Goal: Information Seeking & Learning: Learn about a topic

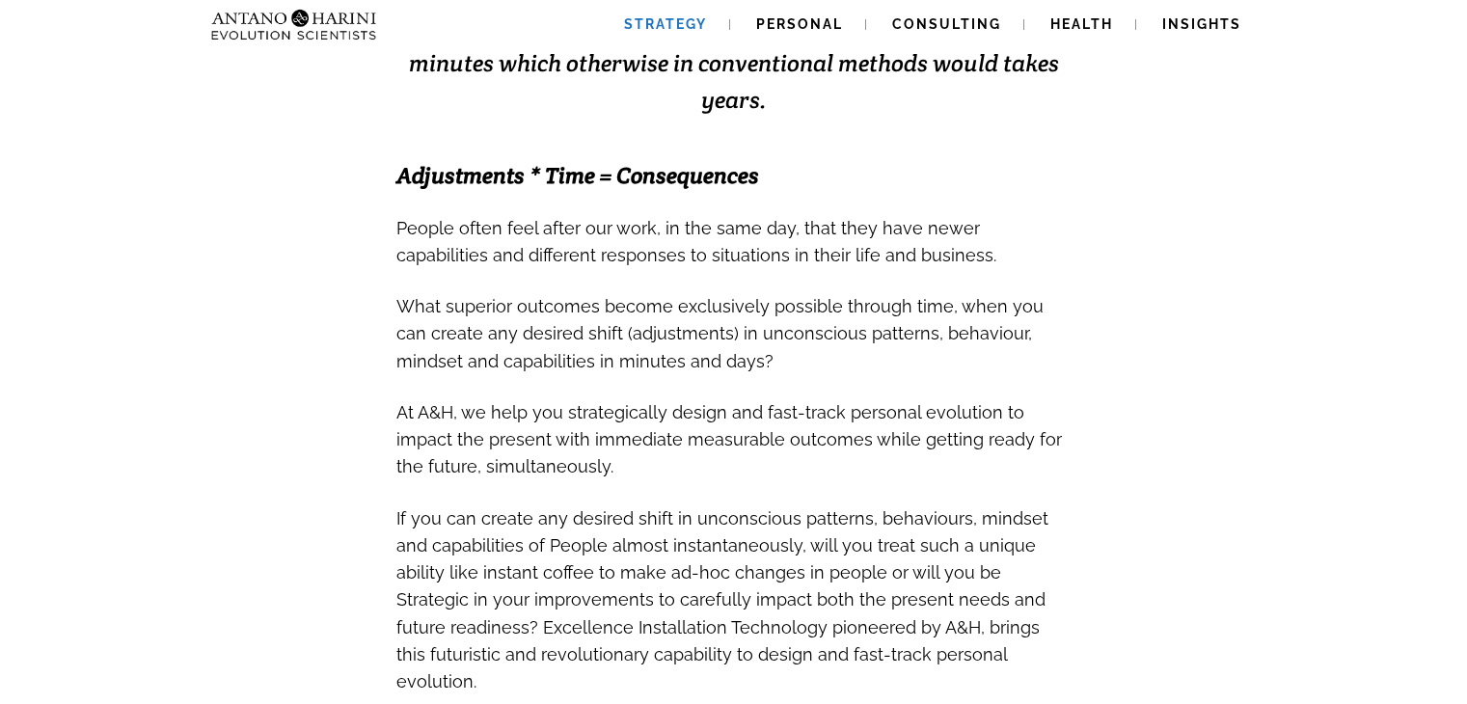
scroll to position [596, 0]
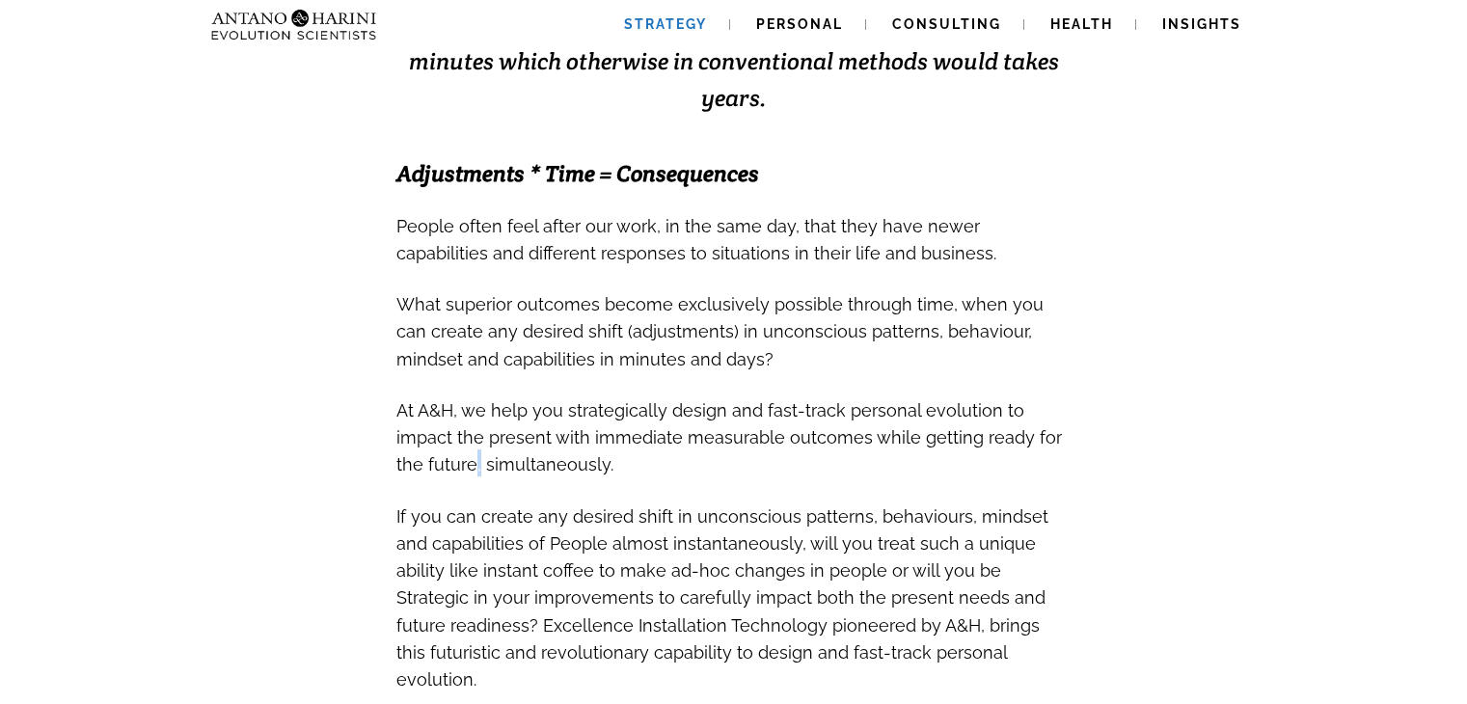
drag, startPoint x: 981, startPoint y: 510, endPoint x: 447, endPoint y: 437, distance: 539.4
click at [447, 437] on span "At A&H, we help you strategically design and fast-track personal evolution to i…" at bounding box center [729, 437] width 666 height 74
click at [503, 406] on span "At A&H, we help you strategically design and fast-track personal evolution to i…" at bounding box center [729, 437] width 666 height 74
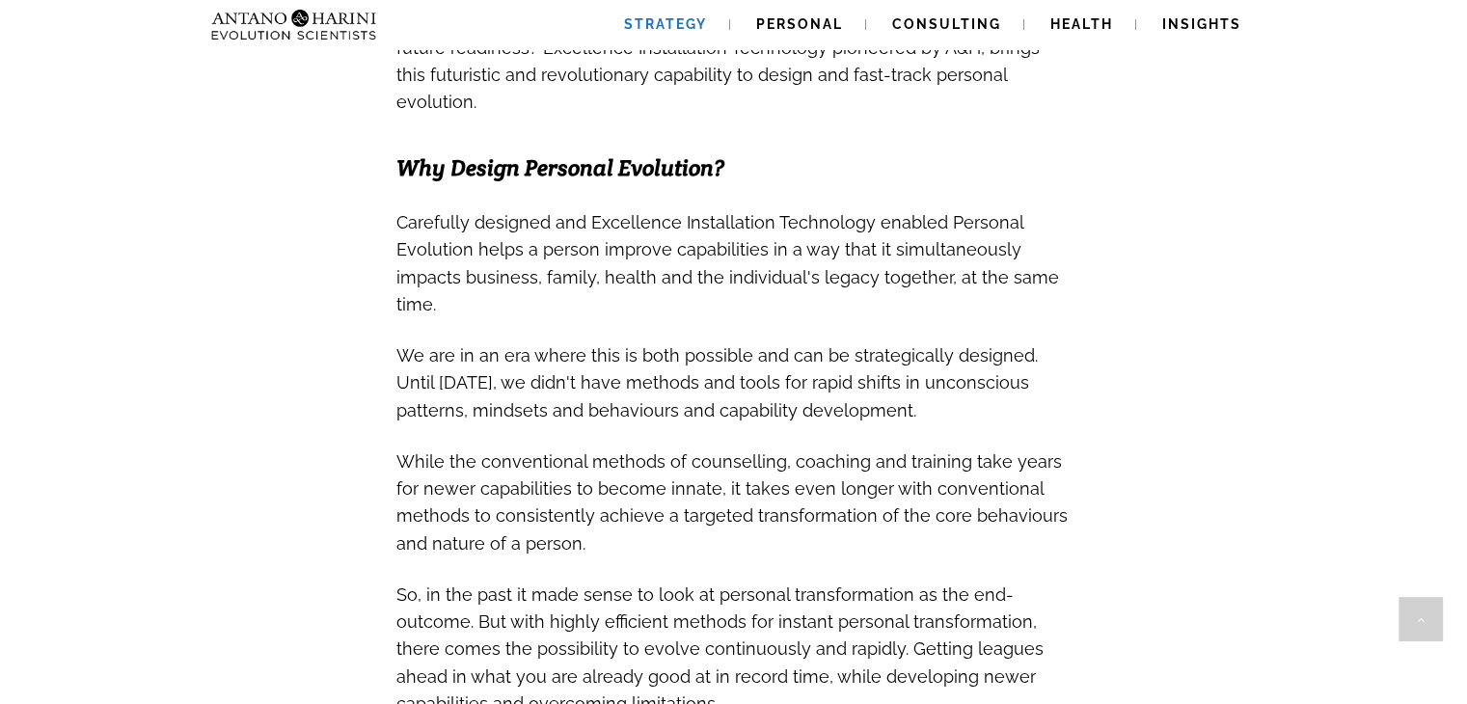
scroll to position [1172, 0]
click at [891, 466] on h3 "While the conventional methods of counselling, coaching and training take years…" at bounding box center [733, 503] width 675 height 109
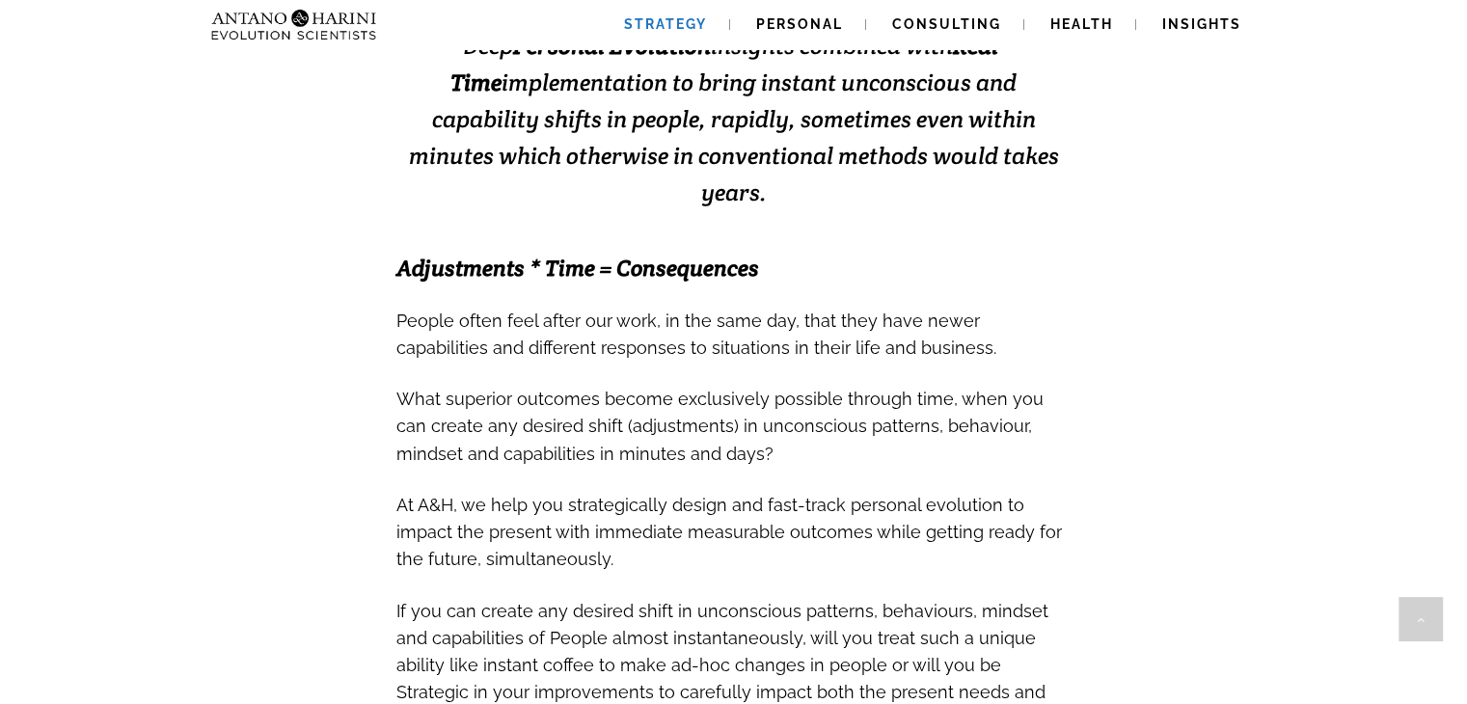
scroll to position [0, 0]
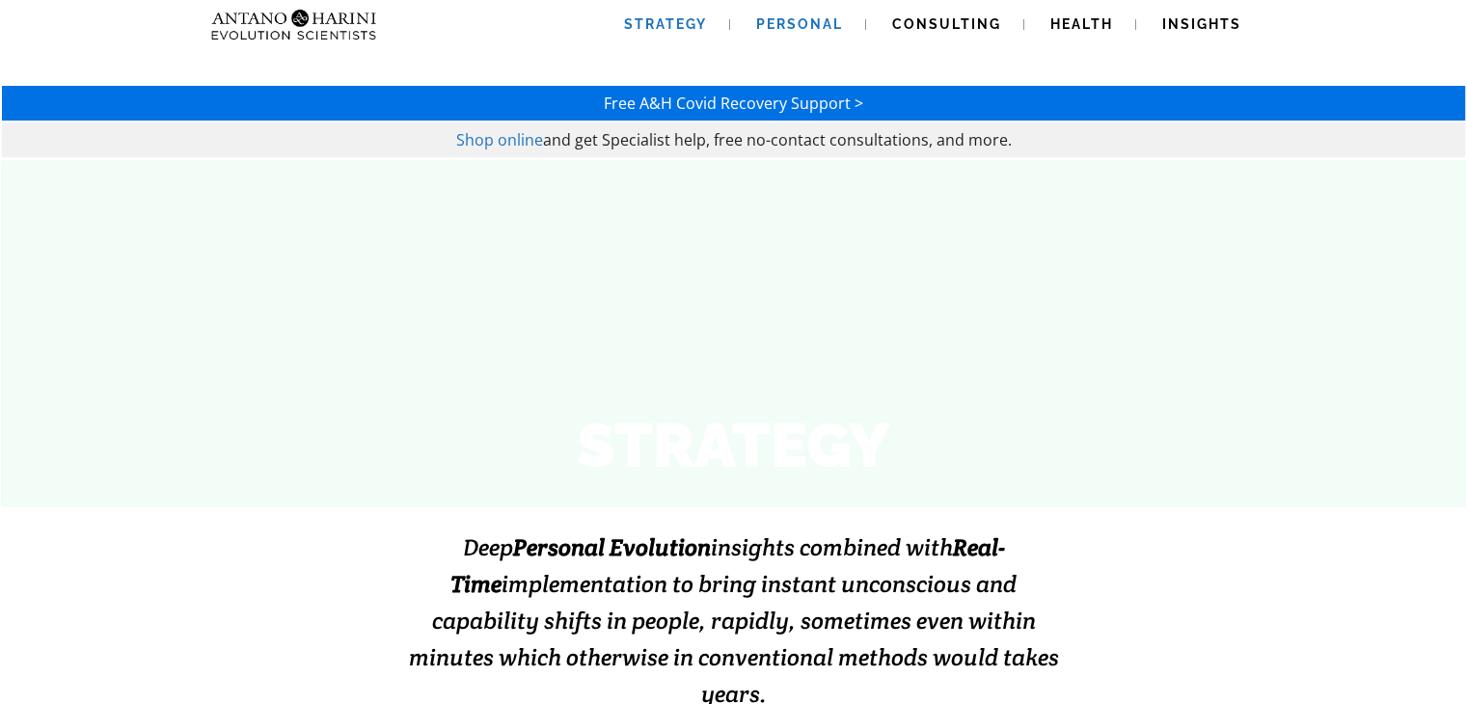
click at [815, 20] on span "Personal" at bounding box center [799, 23] width 87 height 15
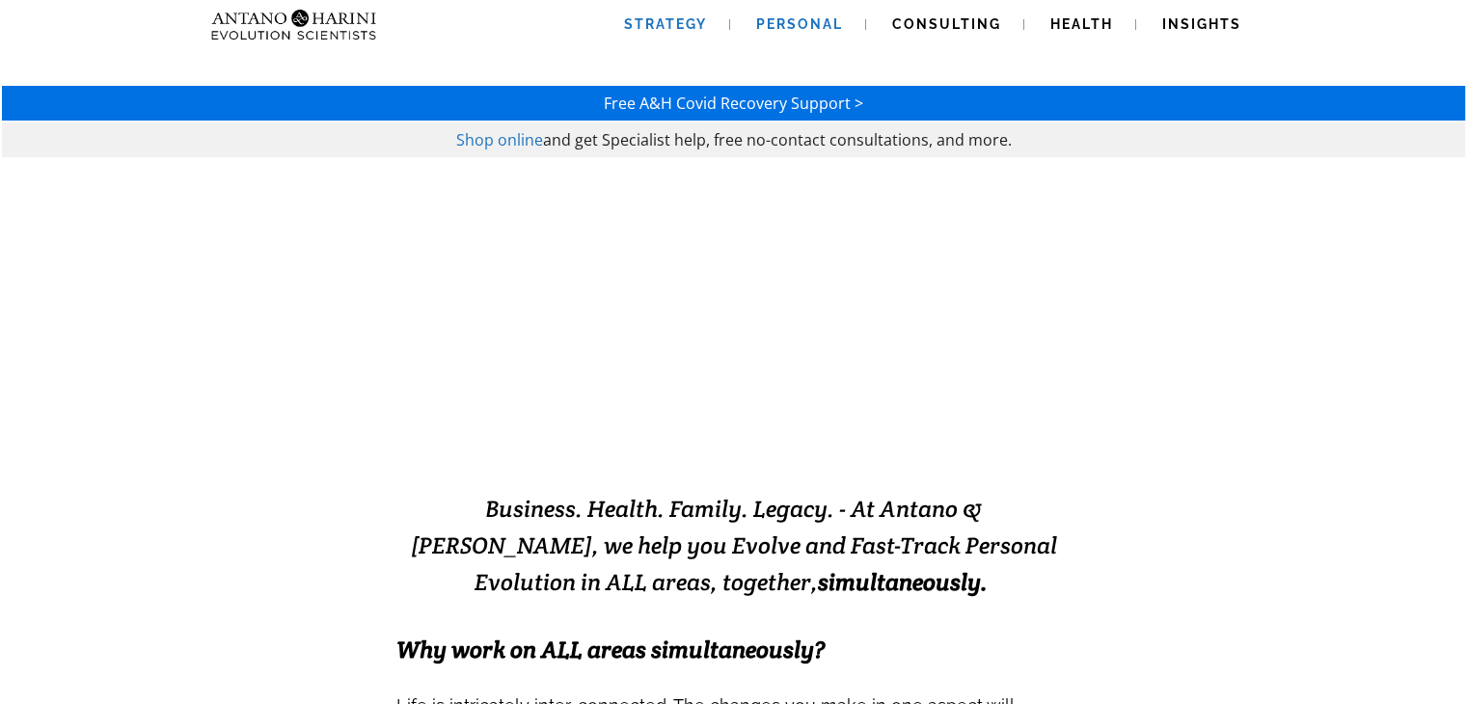
click at [665, 27] on span "Strategy" at bounding box center [665, 23] width 83 height 15
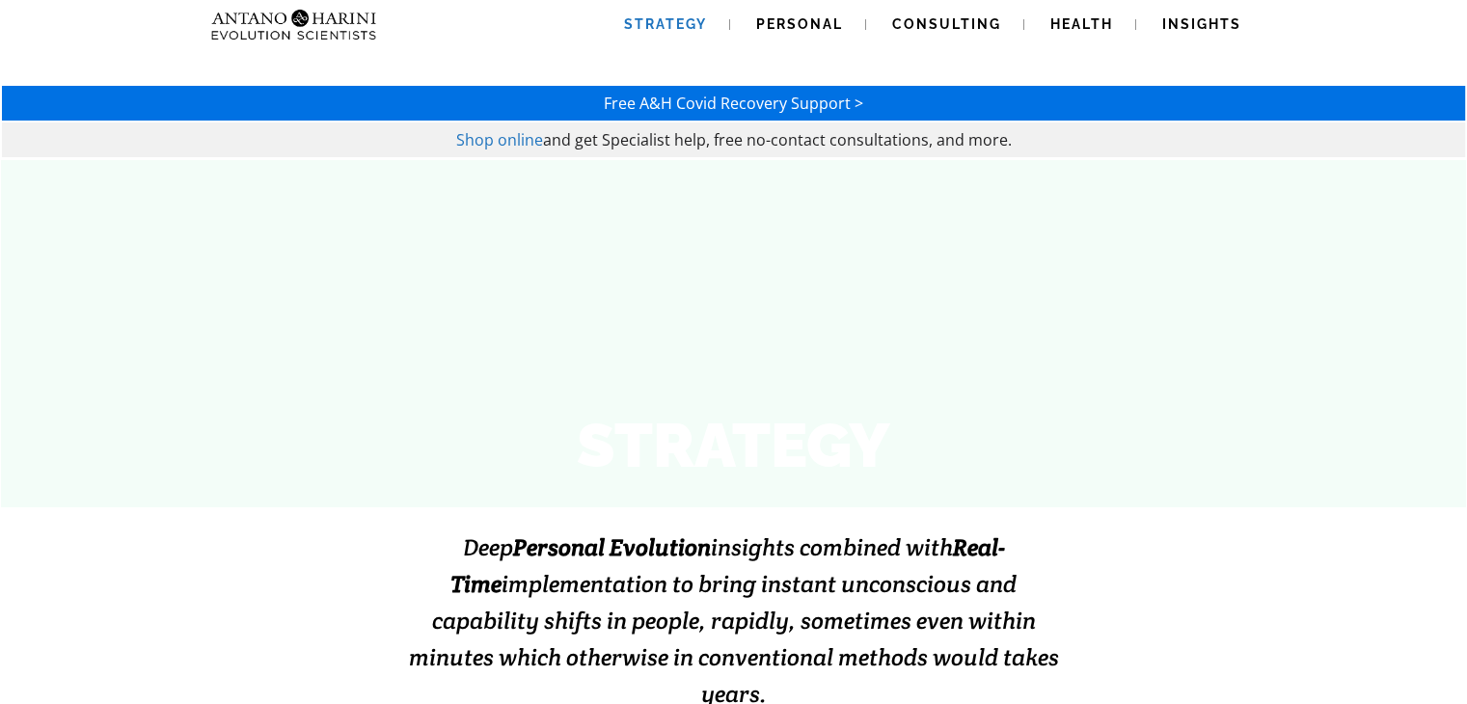
click at [294, 33] on img at bounding box center [256, 24] width 104 height 49
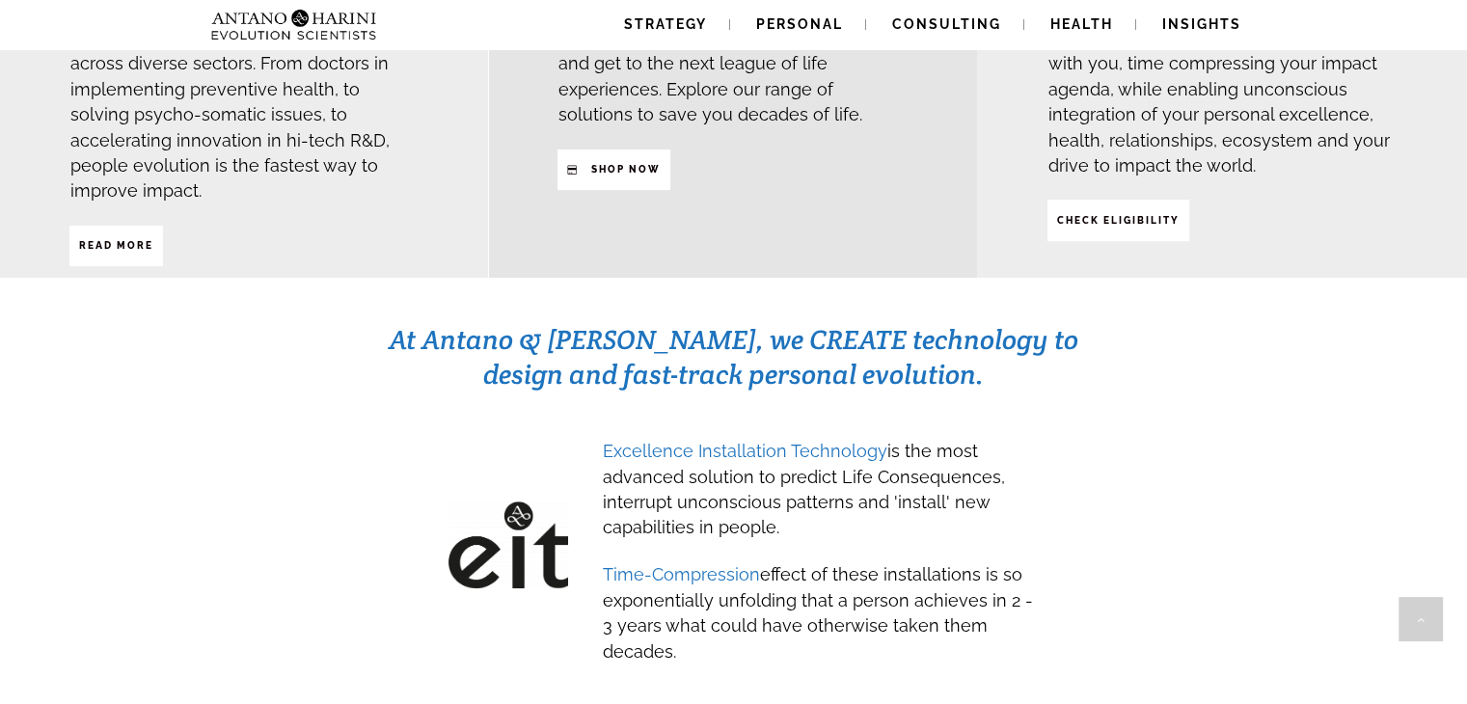
scroll to position [756, 0]
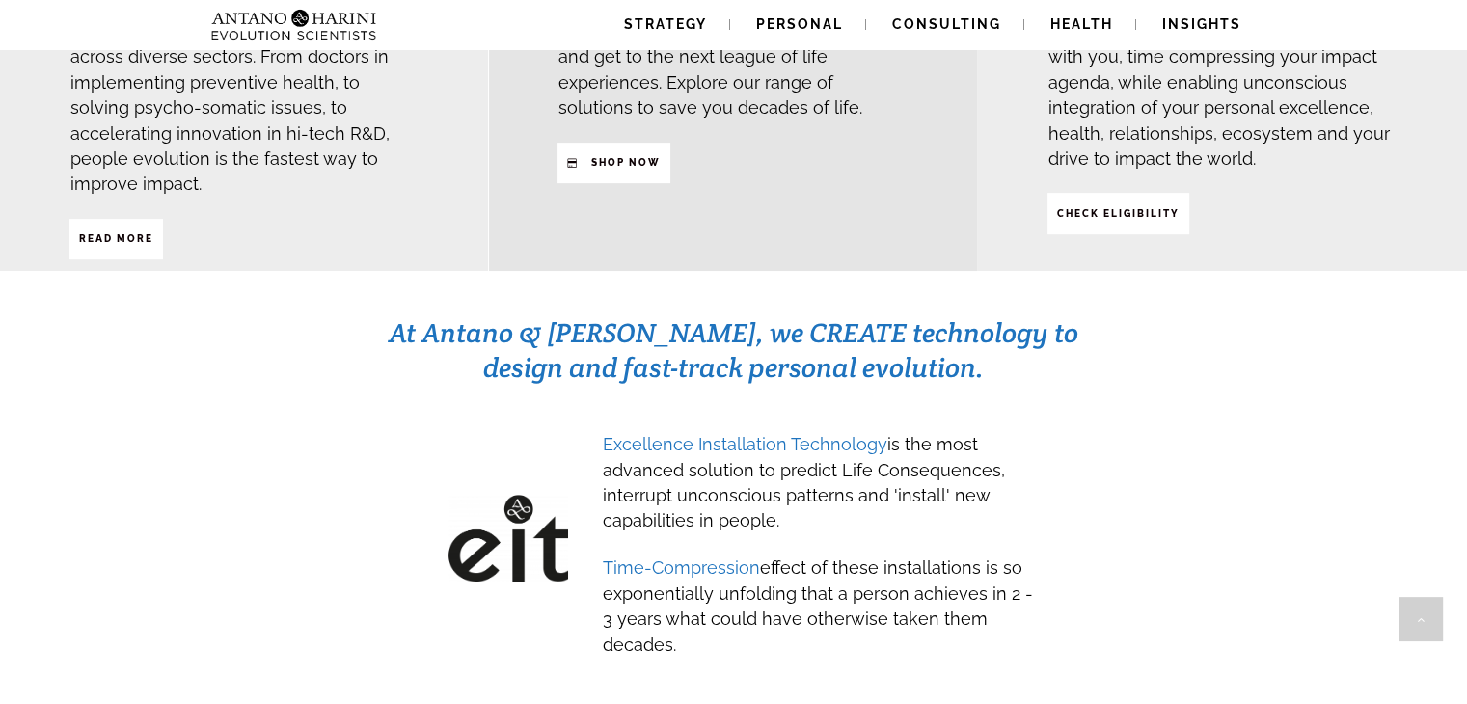
drag, startPoint x: 409, startPoint y: 290, endPoint x: 854, endPoint y: 617, distance: 552.0
click at [854, 617] on div "At Antano & Harini, we CREATE technology to design and fast-track personal evol…" at bounding box center [733, 502] width 1380 height 376
copy div "At Antano & Harini, we CREATE technology to design and fast-track personal evol…"
click at [1191, 452] on div "At Antano & Harini, we CREATE technology to design and fast-track personal evol…" at bounding box center [733, 502] width 1380 height 376
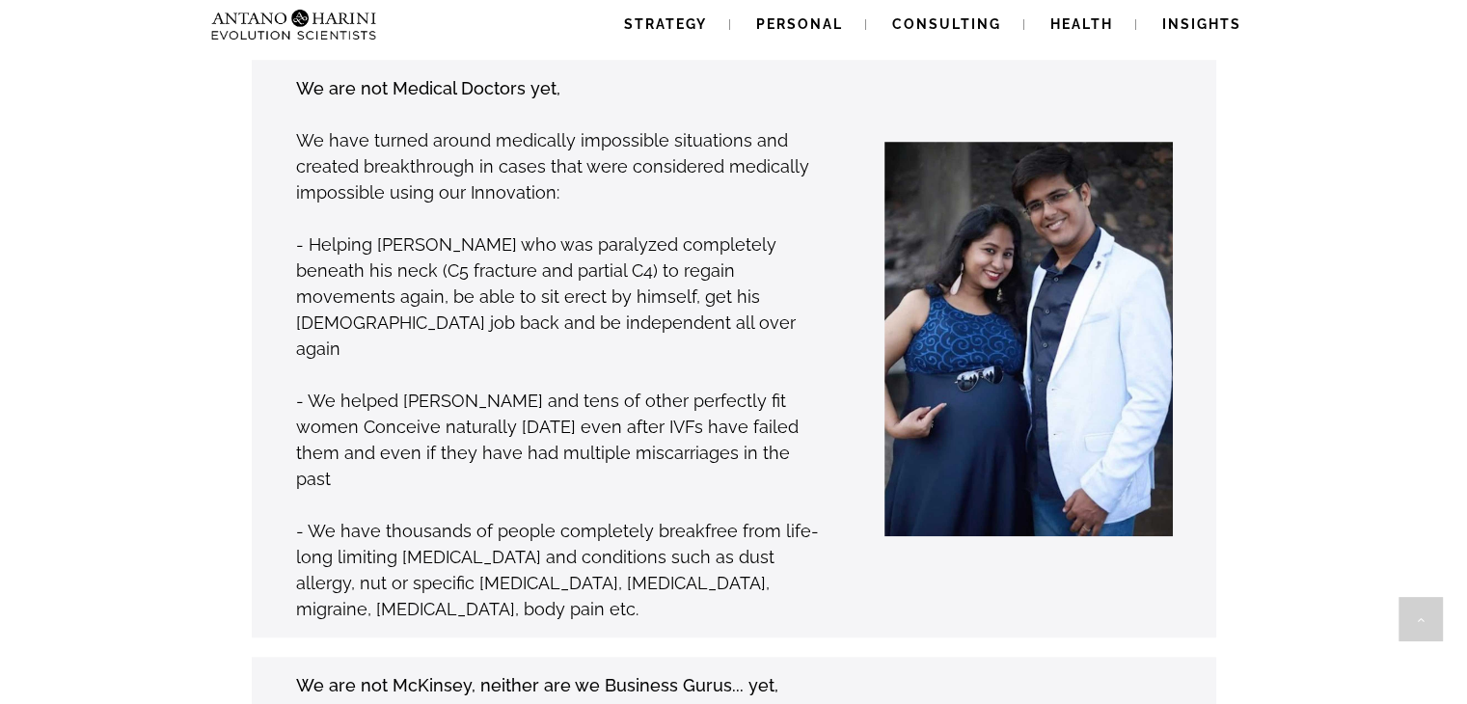
scroll to position [1549, 0]
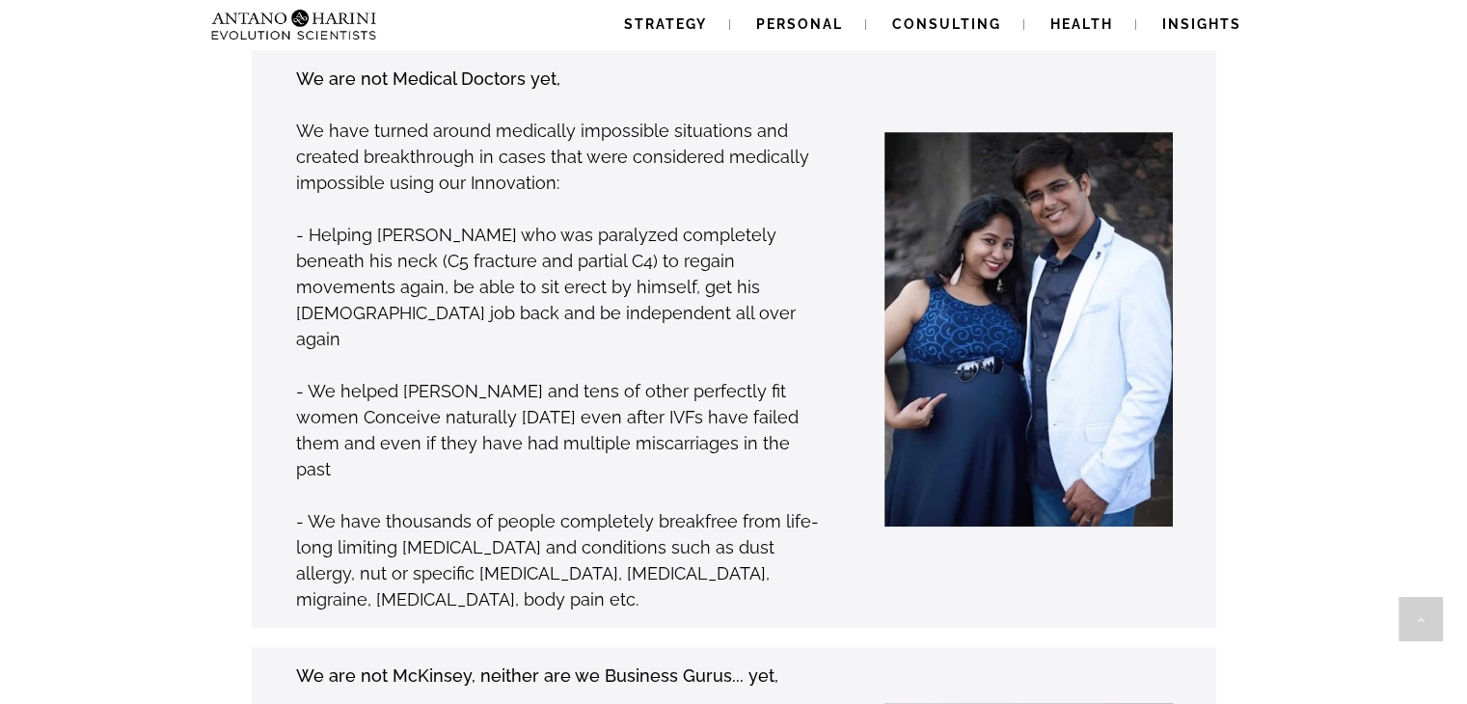
click at [1191, 452] on div "We are not Medical Doctors yet, We have turned around medically impossible situ…" at bounding box center [704, 339] width 1024 height 578
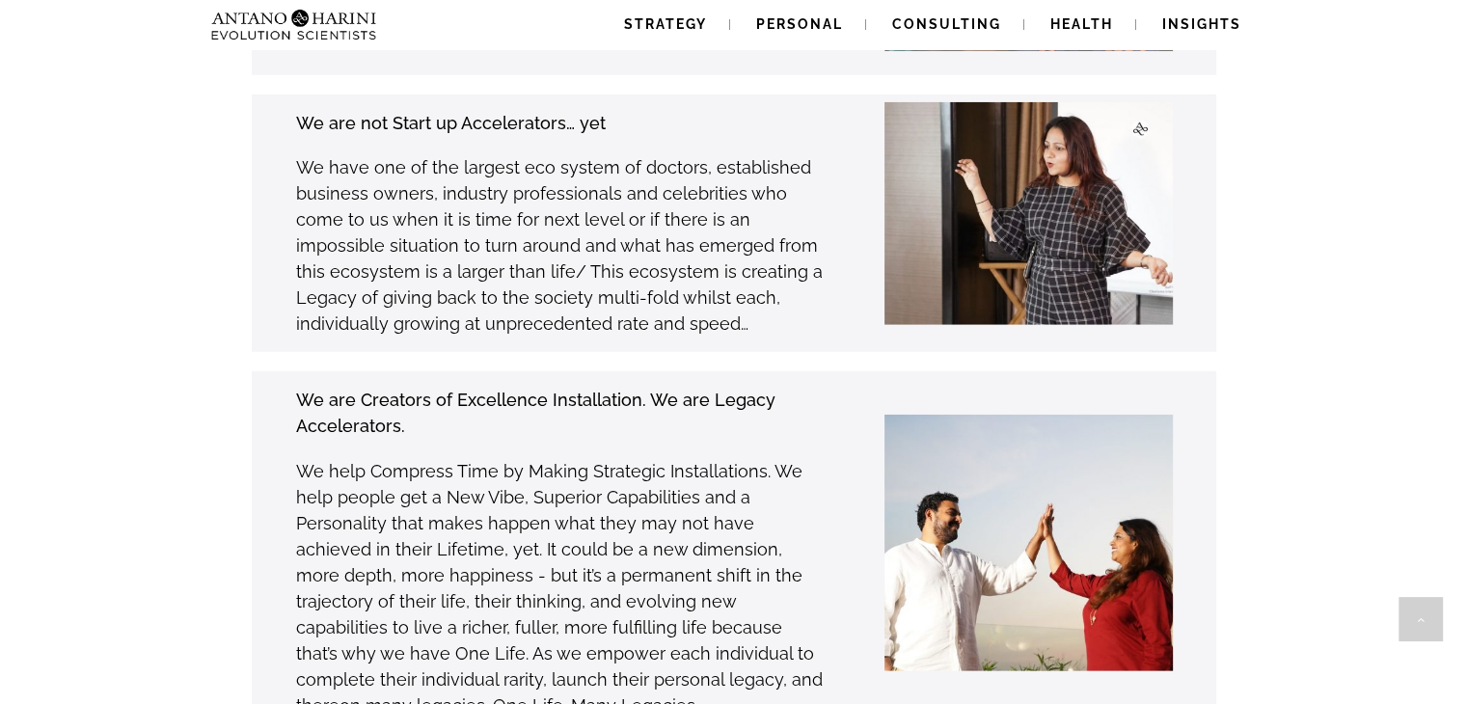
scroll to position [5444, 0]
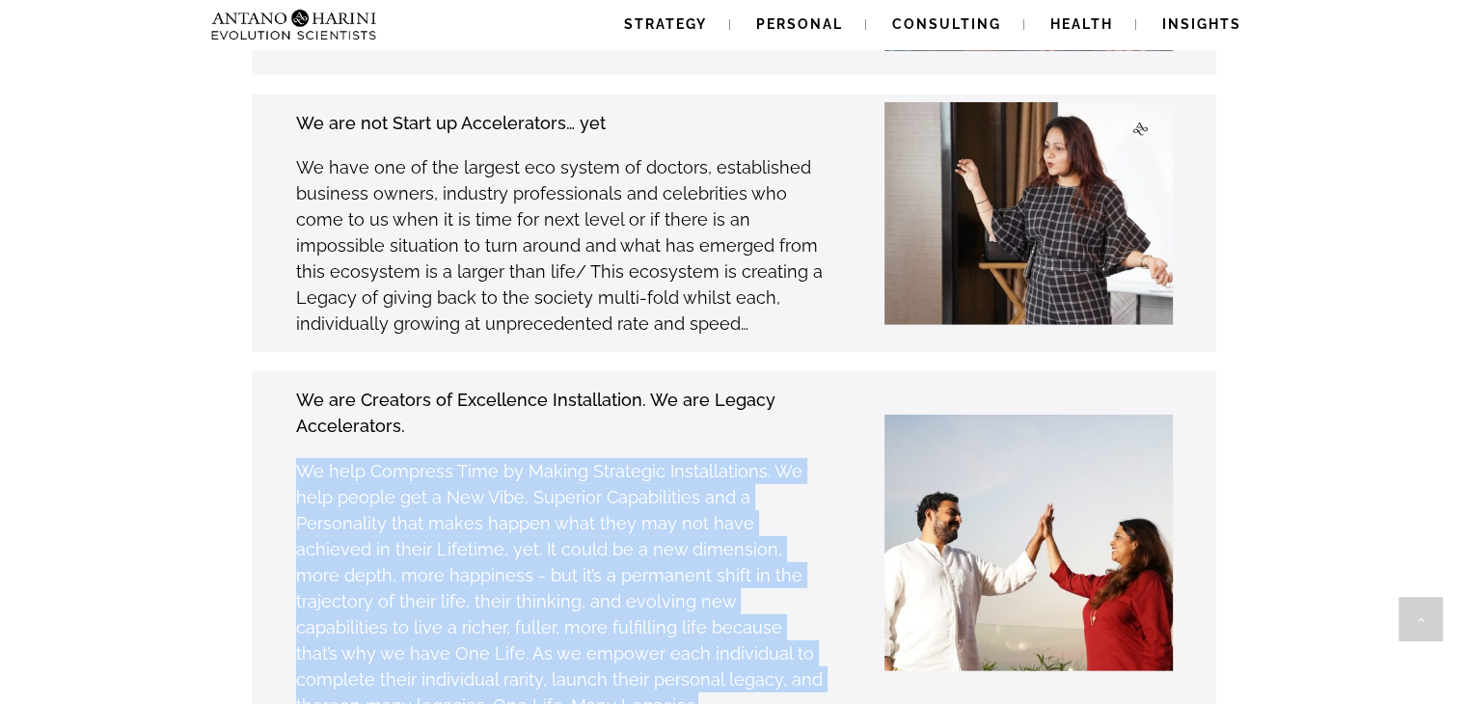
drag, startPoint x: 289, startPoint y: 371, endPoint x: 529, endPoint y: 616, distance: 342.4
click at [529, 616] on div "We are Creators of Excellence Installation. We are Legacy Accelerators. We help…" at bounding box center [529, 552] width 589 height 333
copy p "We help Compress Time by Making Strategic Installations. We help people get a N…"
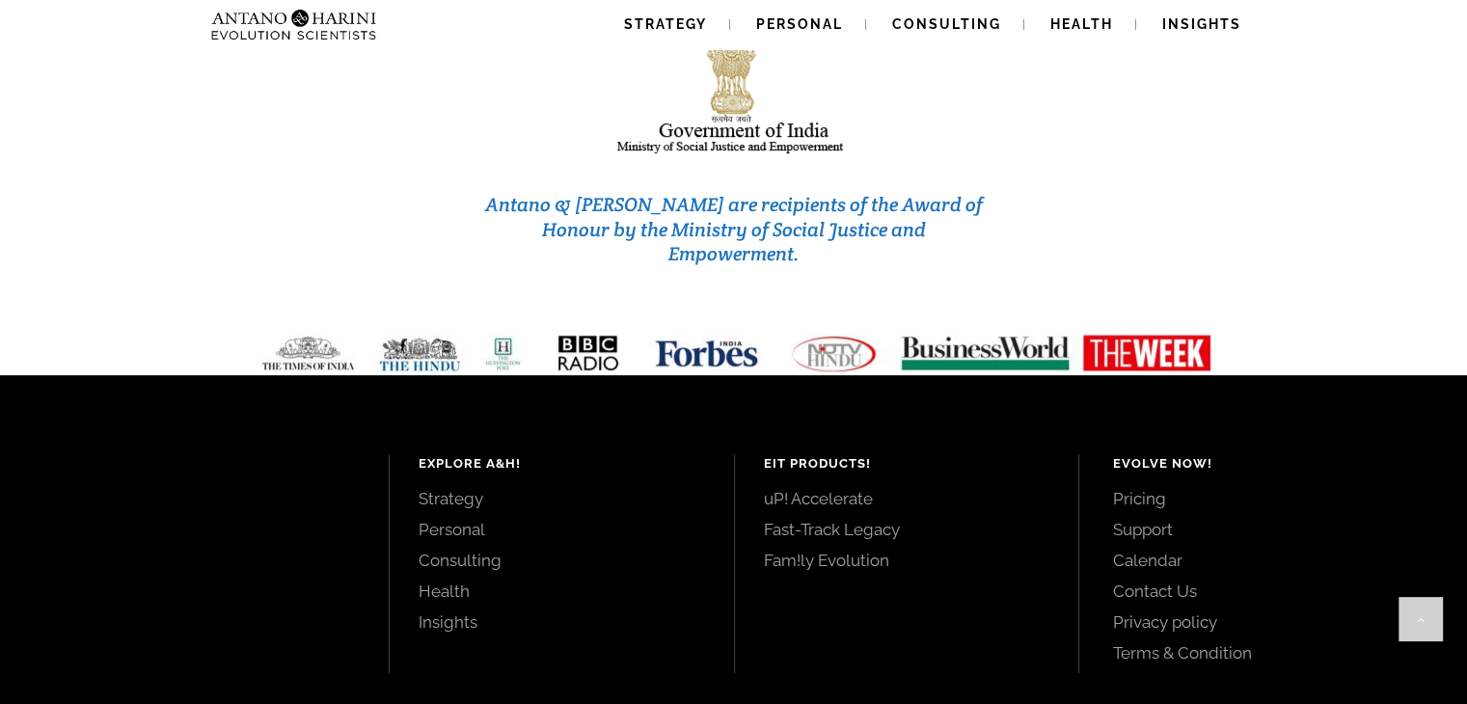
scroll to position [8257, 0]
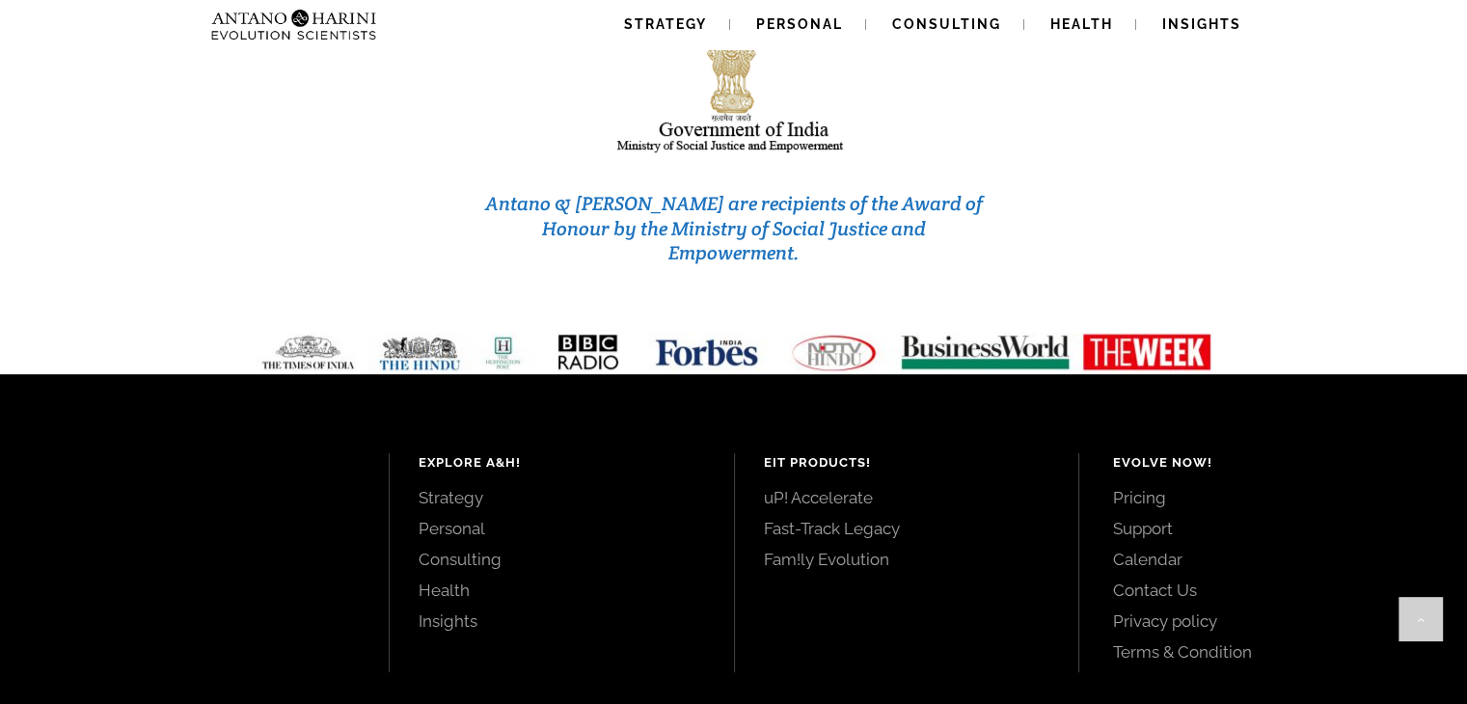
click at [732, 333] on img at bounding box center [734, 353] width 988 height 40
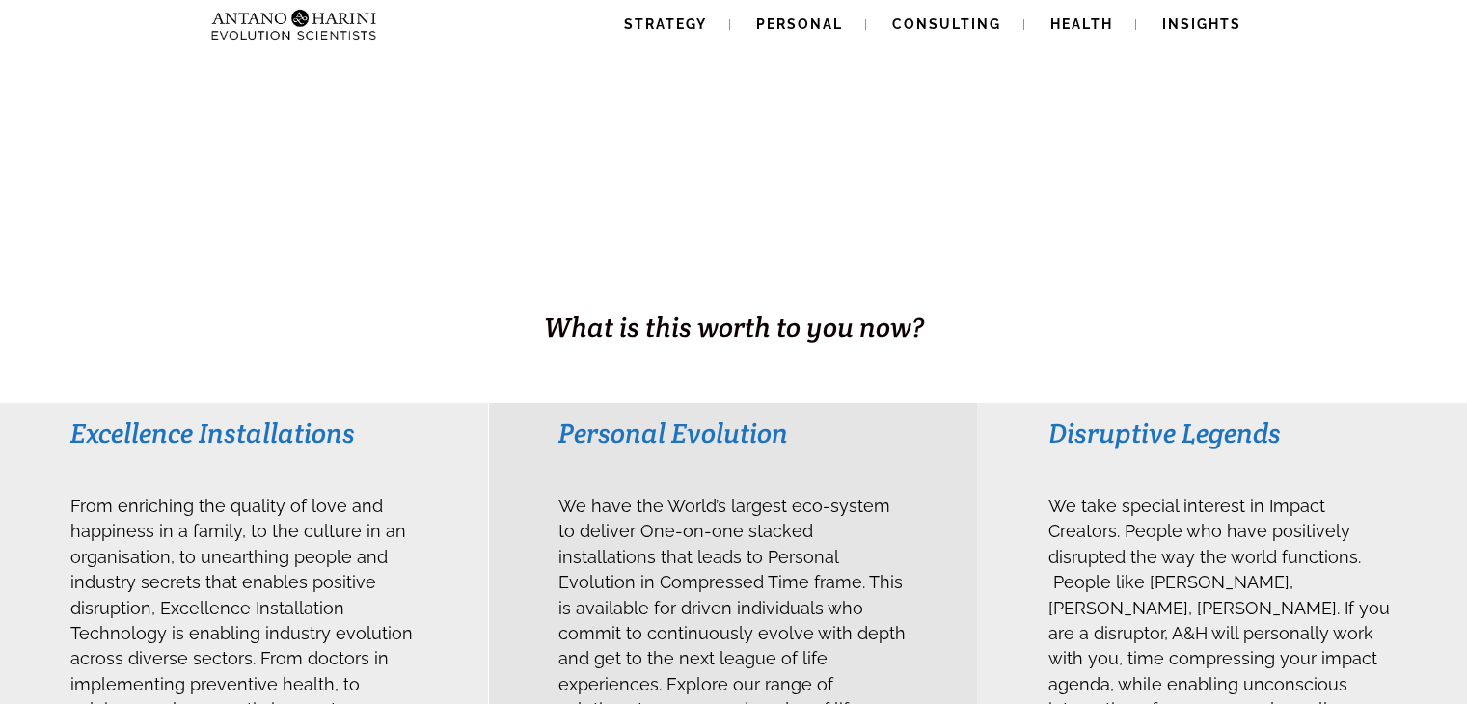
scroll to position [0, 0]
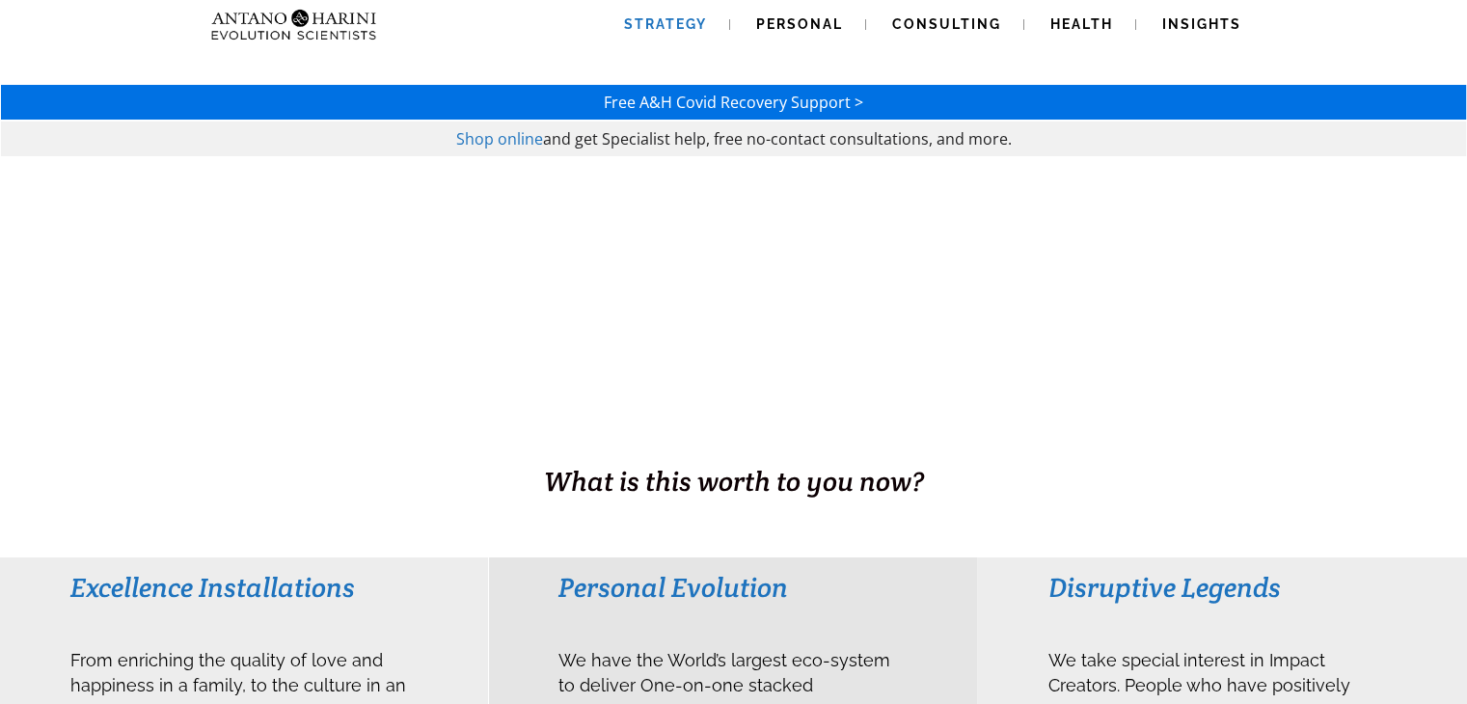
click at [650, 34] on link "Strategy" at bounding box center [665, 24] width 129 height 49
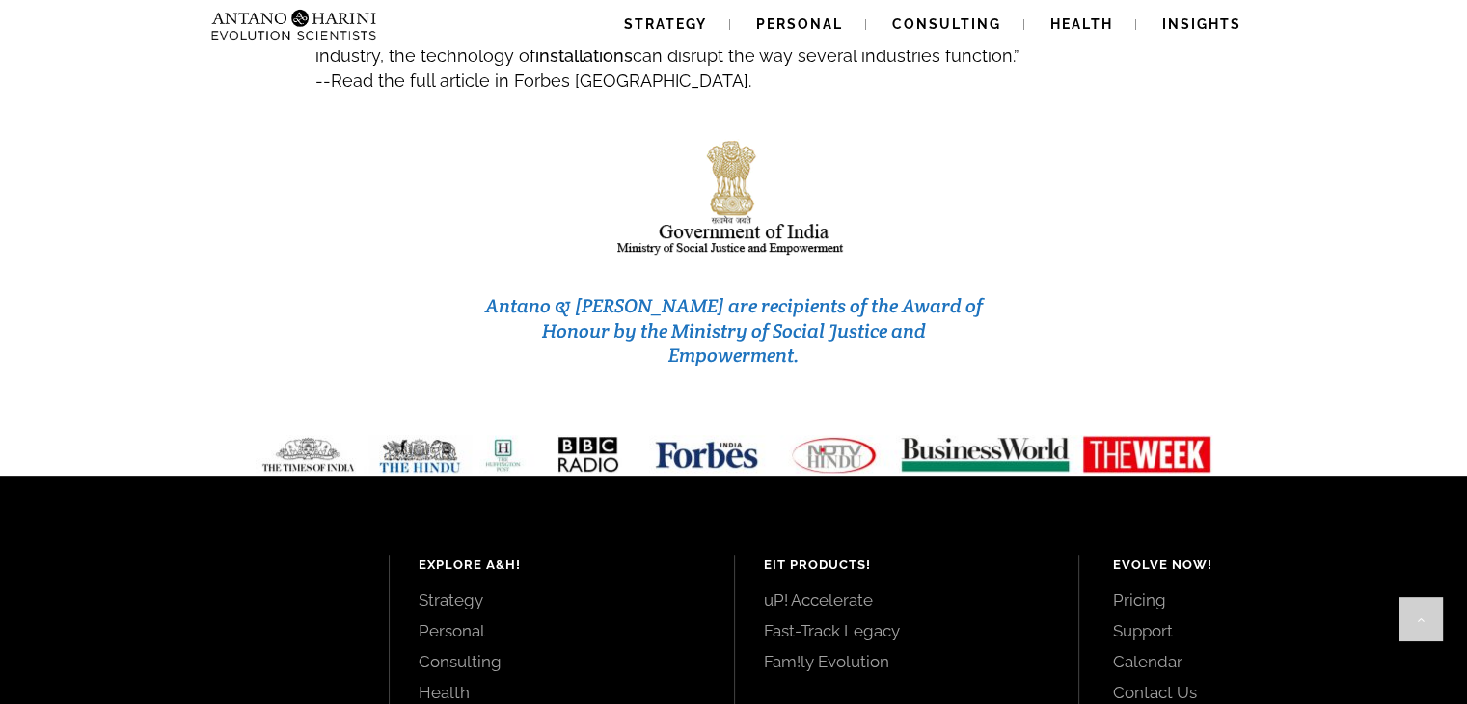
scroll to position [8273, 0]
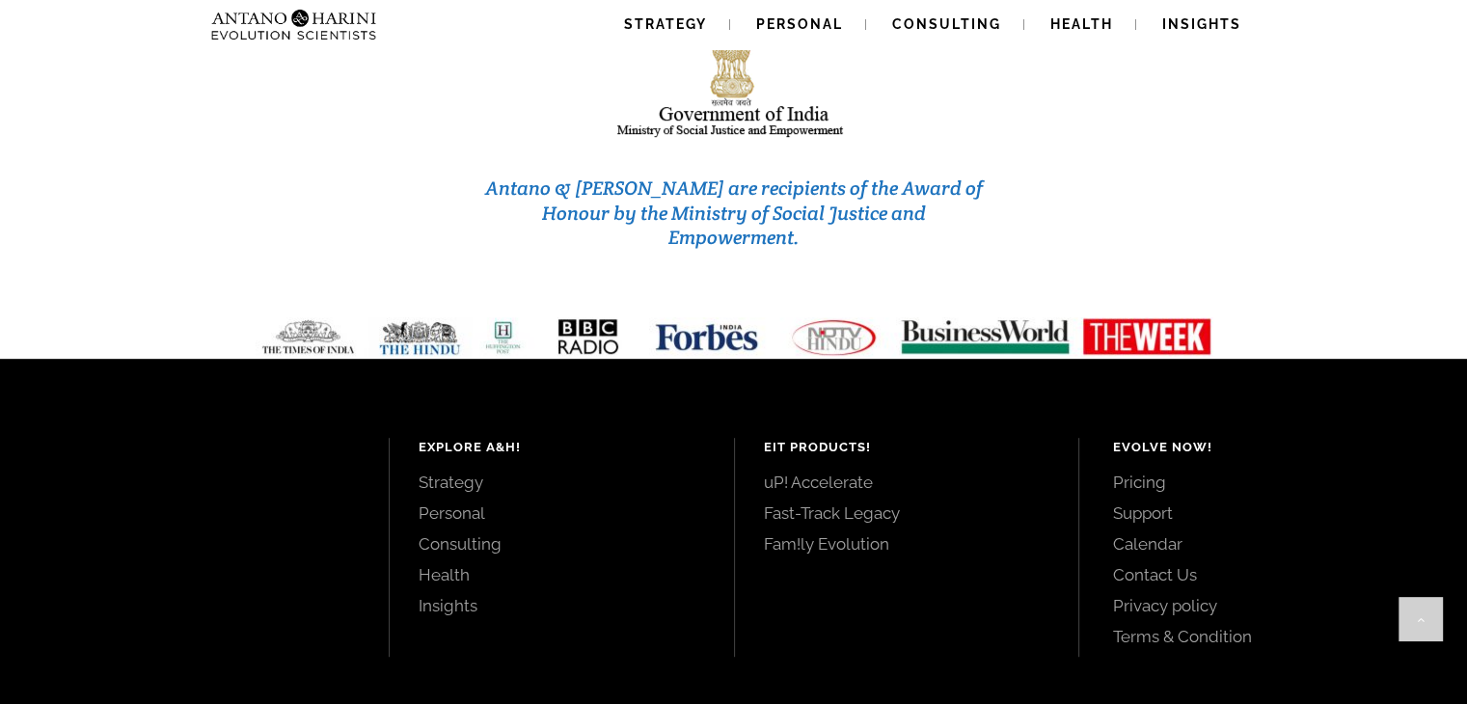
click at [1228, 95] on div "Antano & [PERSON_NAME] are recipients of the Award of Honour by the Ministry of…" at bounding box center [733, 137] width 1463 height 318
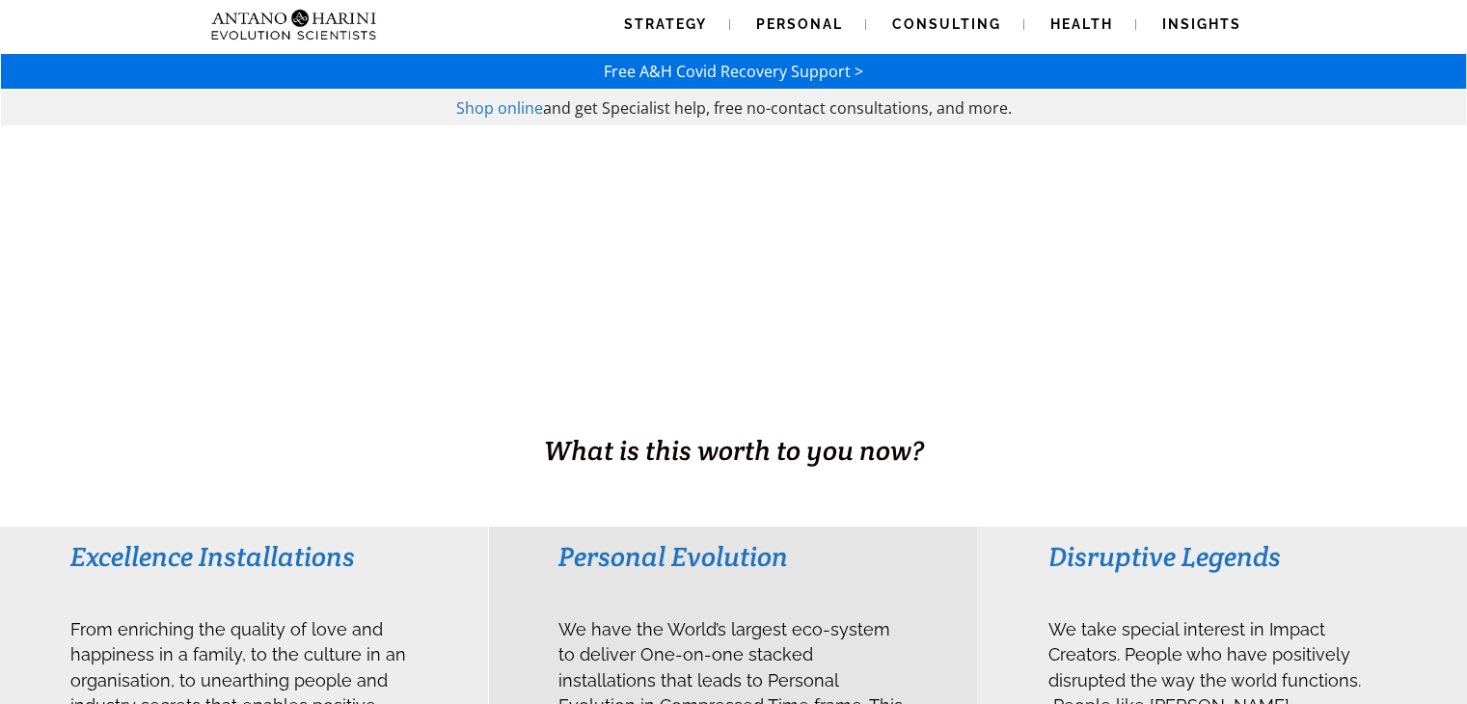
scroll to position [0, 0]
